Goal: Feedback & Contribution: Leave review/rating

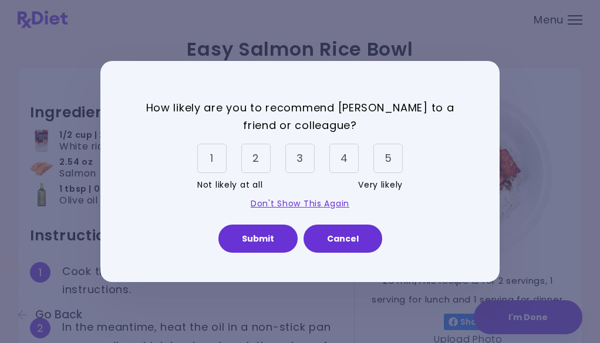
scroll to position [59, 0]
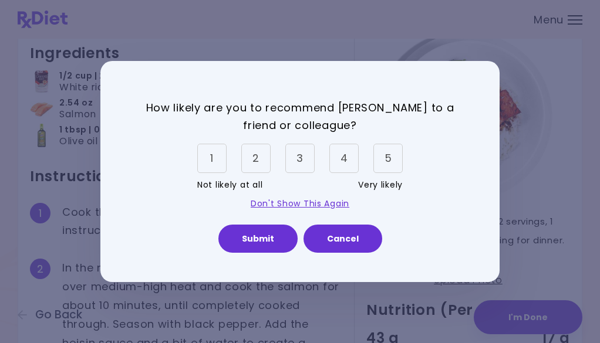
click at [391, 167] on div "5" at bounding box center [387, 158] width 29 height 29
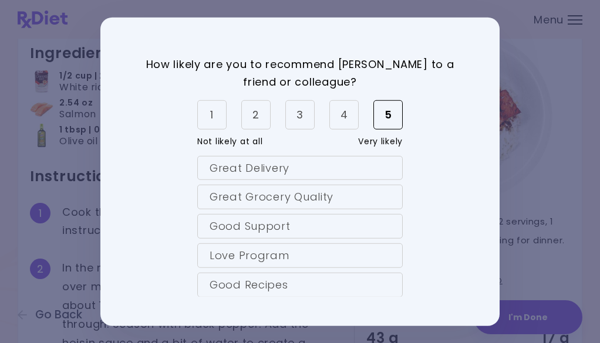
click at [383, 117] on div "5" at bounding box center [387, 114] width 29 height 29
click at [403, 124] on div "How likely are you to recommend [PERSON_NAME] to a friend or colleague? 1 2 3 4…" at bounding box center [300, 222] width 340 height 335
click at [393, 123] on div "5" at bounding box center [387, 114] width 29 height 29
click at [253, 285] on div "Good Recipes" at bounding box center [299, 285] width 205 height 25
click at [248, 260] on div "Love Program" at bounding box center [299, 256] width 205 height 25
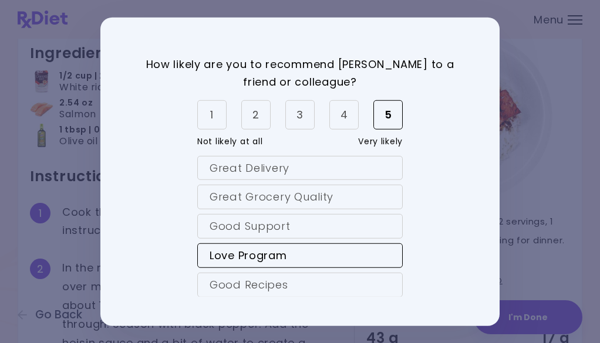
click at [238, 236] on div "Good Support" at bounding box center [299, 226] width 205 height 25
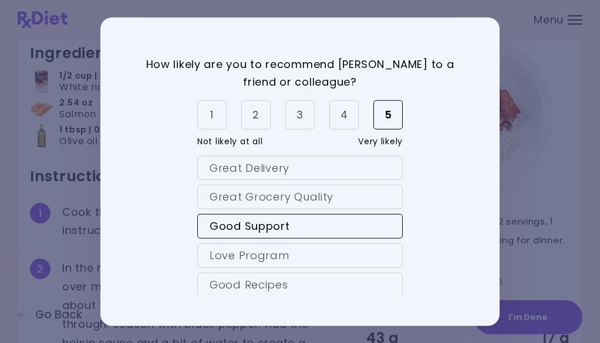
click at [262, 259] on div "Love Program" at bounding box center [299, 256] width 205 height 25
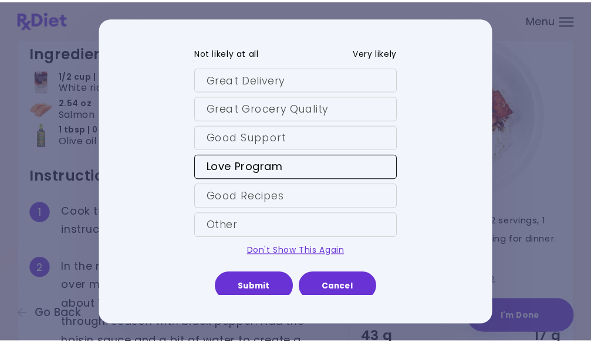
scroll to position [93, 0]
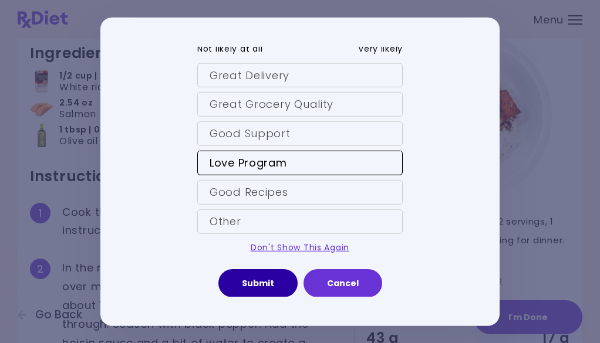
click at [271, 288] on button "Submit" at bounding box center [257, 283] width 79 height 28
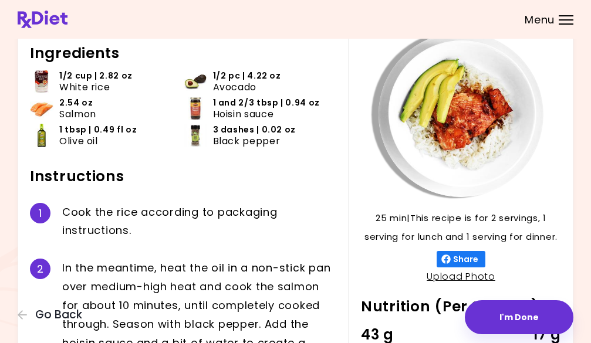
click at [566, 25] on header at bounding box center [295, 19] width 591 height 39
click at [568, 15] on div at bounding box center [566, 15] width 15 height 1
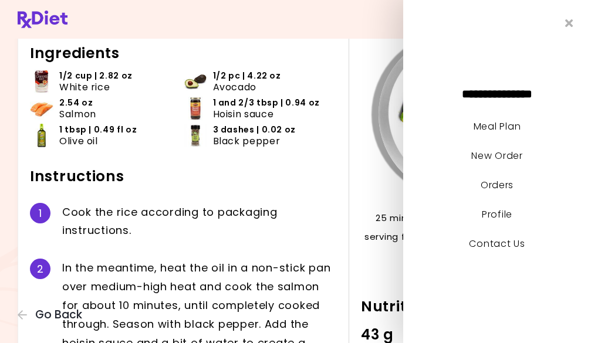
click at [313, 59] on h2 "Ingredients" at bounding box center [183, 53] width 307 height 19
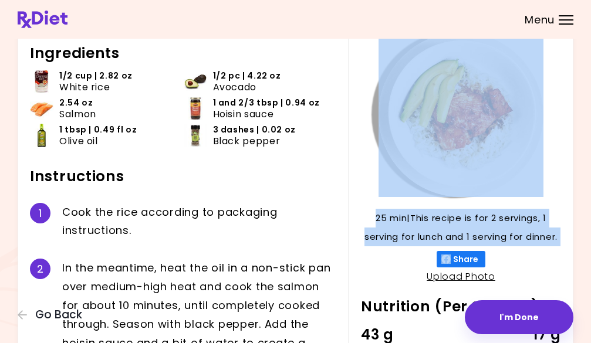
drag, startPoint x: 384, startPoint y: 235, endPoint x: 381, endPoint y: 80, distance: 155.6
click at [381, 80] on div "25 min 25 min | This recipe is for 2 servings, 1 serving for lunch and 1 servin…" at bounding box center [455, 243] width 212 height 423
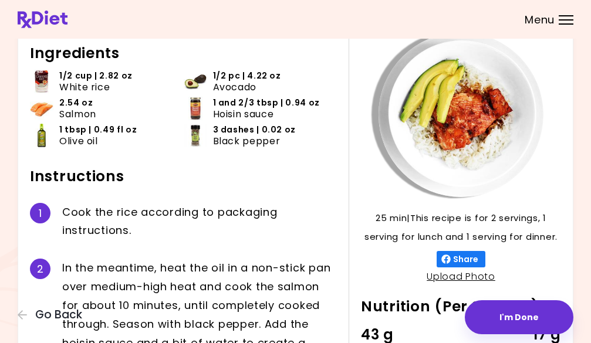
click at [299, 134] on div "3 dashes | 0.02 oz Black pepper" at bounding box center [267, 135] width 109 height 22
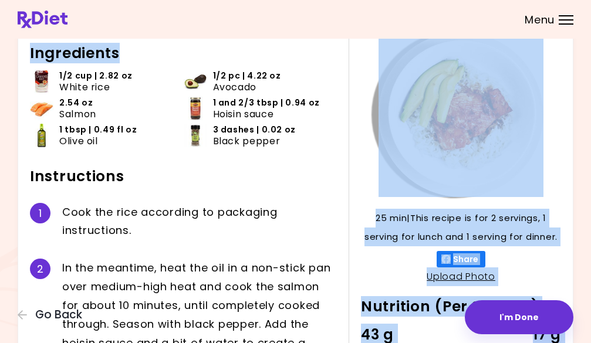
drag, startPoint x: 146, startPoint y: 62, endPoint x: 352, endPoint y: 109, distance: 211.3
click at [352, 109] on div "25 min 25 min | This recipe is for 2 servings, 1 serving for lunch and 1 servin…" at bounding box center [296, 243] width 556 height 471
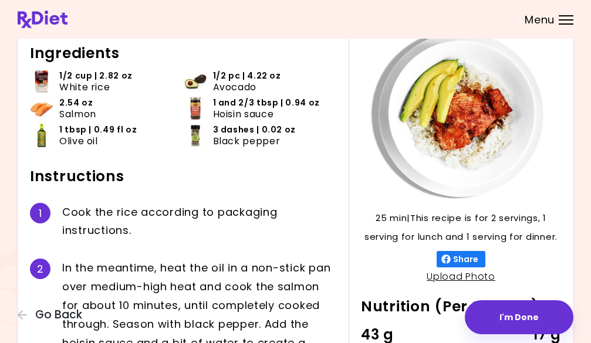
click at [308, 168] on h2 "Instructions" at bounding box center [183, 176] width 307 height 19
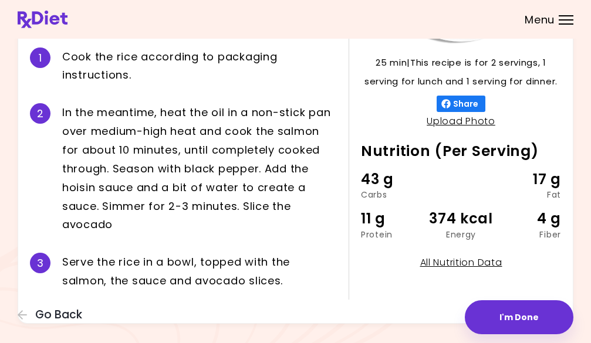
scroll to position [235, 0]
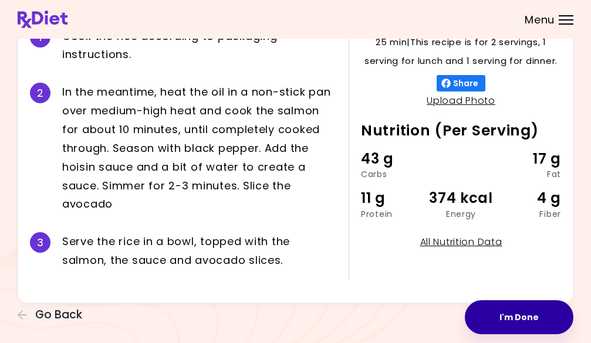
click at [508, 313] on button "I'm Done" at bounding box center [519, 318] width 109 height 34
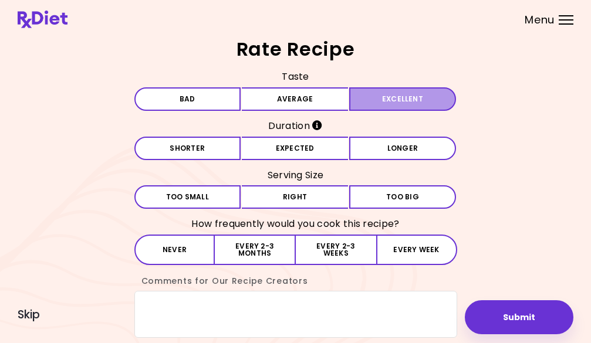
click at [399, 100] on button "Excellent" at bounding box center [402, 98] width 107 height 23
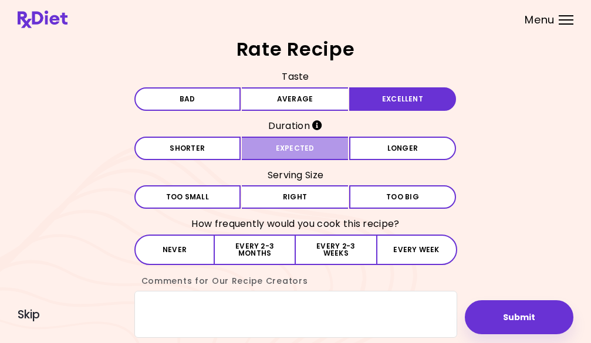
click at [256, 150] on button "Expected" at bounding box center [295, 148] width 107 height 23
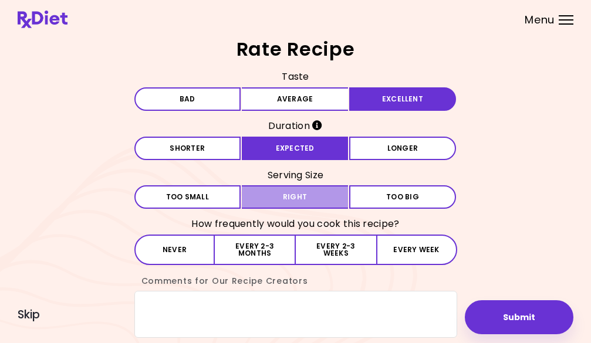
click at [251, 197] on button "Right" at bounding box center [295, 196] width 107 height 23
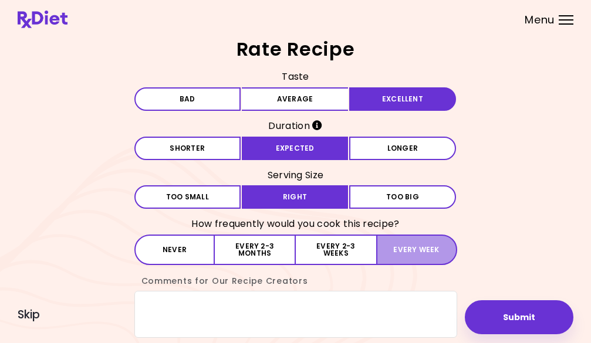
click at [441, 251] on button "Every week" at bounding box center [416, 250] width 81 height 31
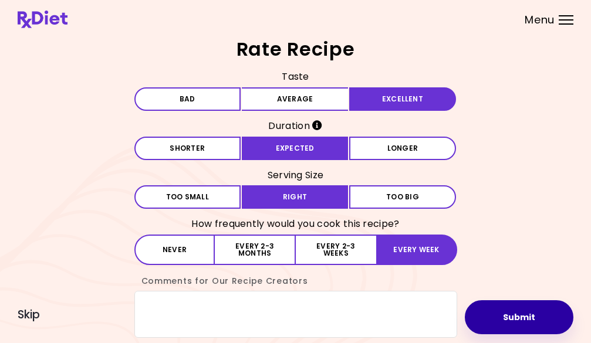
click at [529, 320] on button "Submit" at bounding box center [519, 318] width 109 height 34
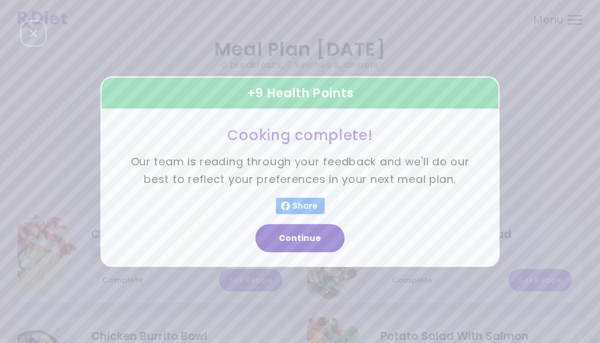
click at [330, 242] on button "Continue" at bounding box center [299, 238] width 89 height 28
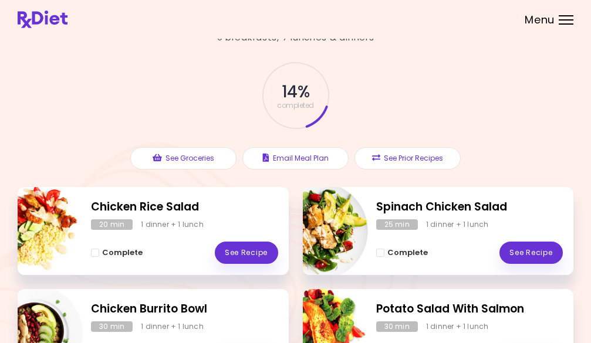
scroll to position [26, 0]
